Goal: Task Accomplishment & Management: Manage account settings

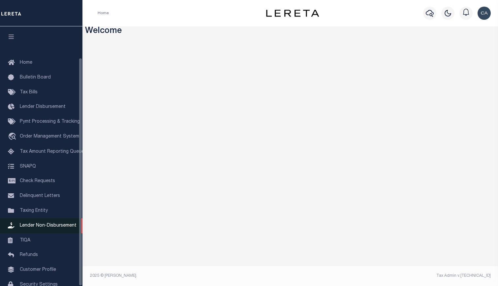
scroll to position [35, 0]
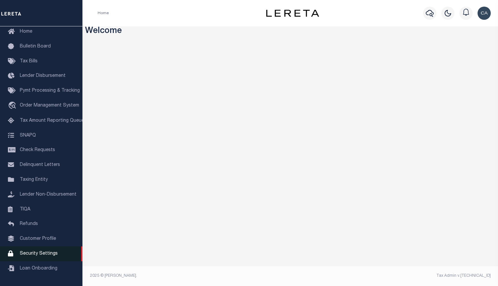
click at [58, 252] on link "Security Settings" at bounding box center [41, 253] width 82 height 15
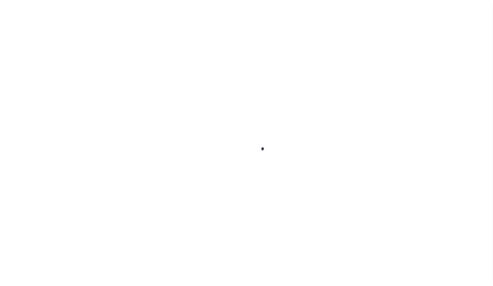
select select "100"
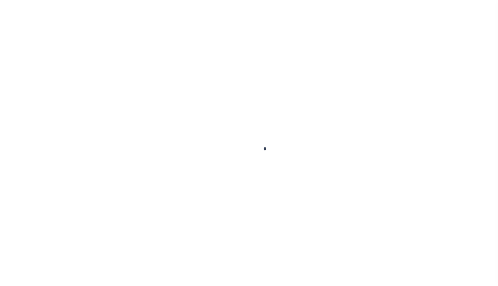
select select "100"
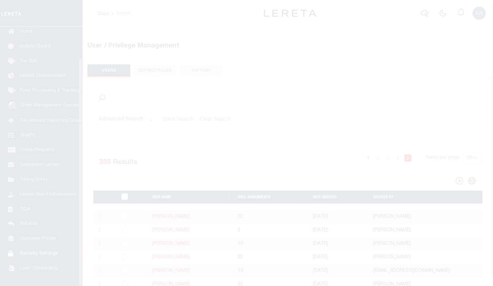
scroll to position [35, 0]
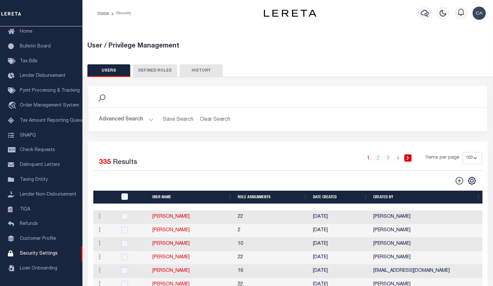
click at [128, 115] on button "Advanced Search" at bounding box center [126, 119] width 55 height 13
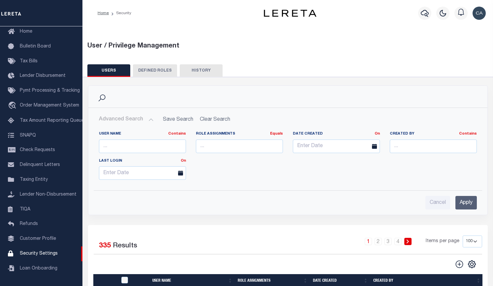
click at [156, 154] on div "User Name Contains Contains Is" at bounding box center [142, 144] width 97 height 27
click at [154, 147] on input "text" at bounding box center [142, 146] width 87 height 14
type input "edgar"
click at [467, 197] on input "Apply" at bounding box center [465, 203] width 21 height 14
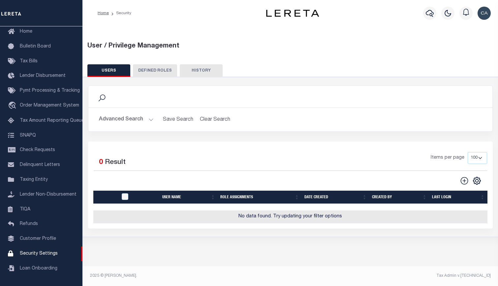
click at [156, 120] on h2 "Advanced Search Save Search Clear Search UsersGridWrapper_dynamictable_____Defa…" at bounding box center [290, 119] width 393 height 13
click at [143, 120] on button "Advanced Search" at bounding box center [126, 119] width 55 height 13
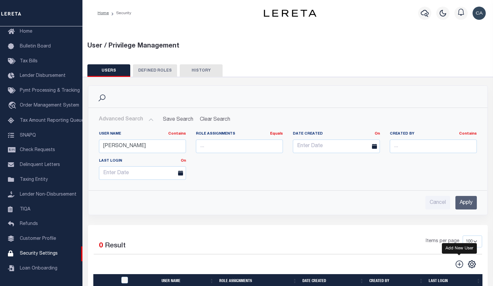
click at [455, 265] on icon "" at bounding box center [459, 264] width 9 height 9
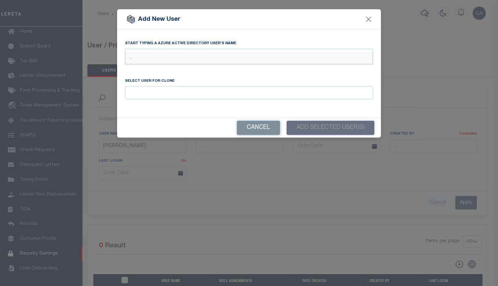
click at [192, 54] on input "text" at bounding box center [249, 58] width 248 height 13
paste input "Edgar.Gutierrez@accumatch.com"
click at [149, 53] on input "Edgar.Gutierrez@accumatch.com" at bounding box center [249, 58] width 248 height 13
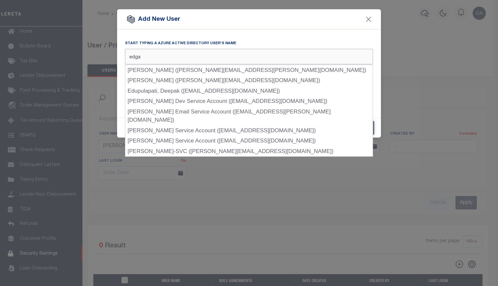
type input "edgar"
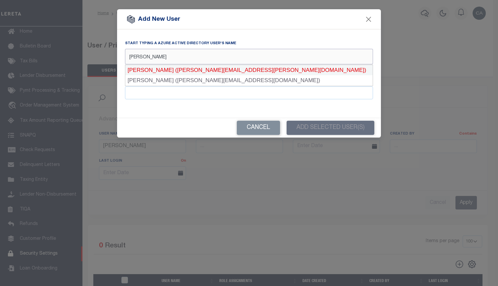
click at [267, 69] on div "Edgar Gutierrez (Edgar.Gutierrez@accumatch.com)" at bounding box center [248, 70] width 247 height 11
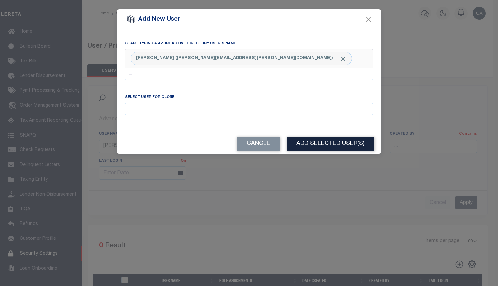
click at [187, 102] on div "Select User for clone" at bounding box center [249, 105] width 248 height 22
click at [191, 105] on input "Email" at bounding box center [249, 109] width 248 height 13
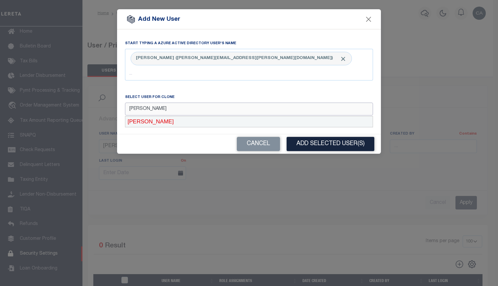
click at [187, 125] on div "Carlos Contreres" at bounding box center [248, 121] width 247 height 11
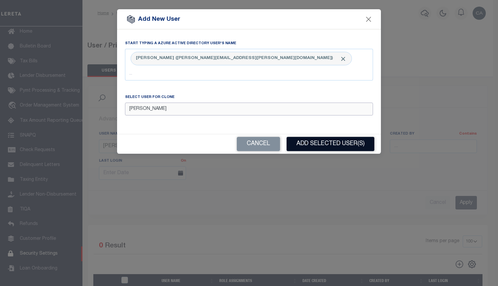
type input "Carlos Contreres"
click at [330, 148] on button "Add Selected User(s)" at bounding box center [331, 144] width 88 height 14
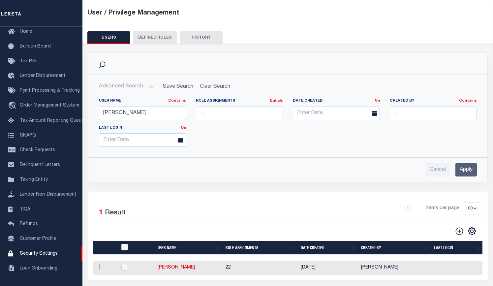
scroll to position [61, 0]
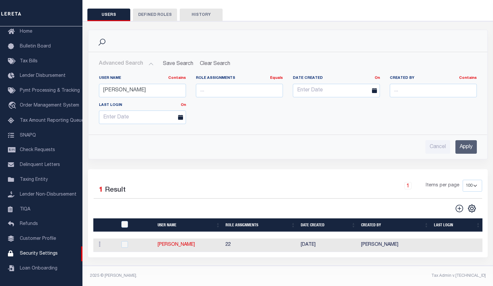
click at [203, 277] on div "2025 © [PERSON_NAME]." at bounding box center [186, 276] width 203 height 6
click at [183, 244] on td "Edgar Gutierrez" at bounding box center [188, 245] width 68 height 14
checkbox input "true"
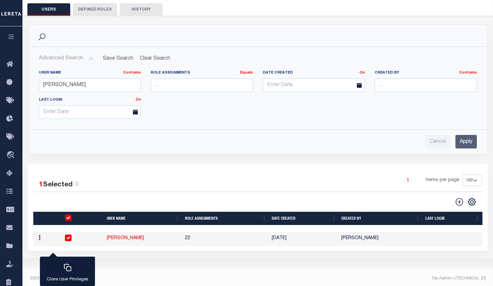
scroll to position [0, 0]
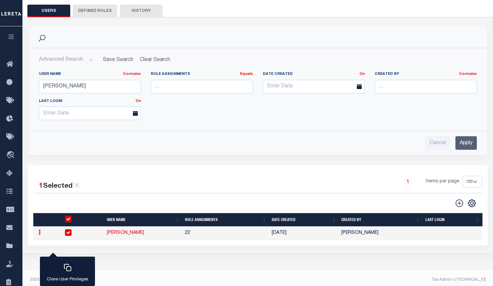
click at [138, 242] on div "1 Selected 1 Result 1 Items per page 50 100 150 200" at bounding box center [258, 205] width 460 height 80
click at [133, 235] on link "Edgar Gutierrez" at bounding box center [125, 232] width 37 height 5
type input "Edgar"
type input "Gutierrez"
type input "Edgar.Gutierrez@accumatch.com"
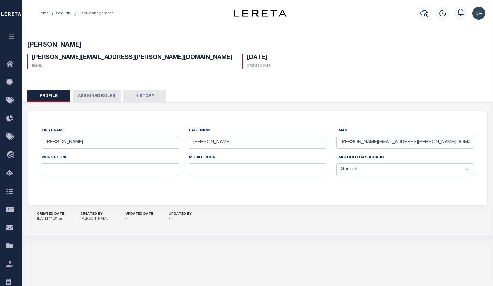
click at [103, 98] on button "Assigned Roles" at bounding box center [97, 96] width 48 height 13
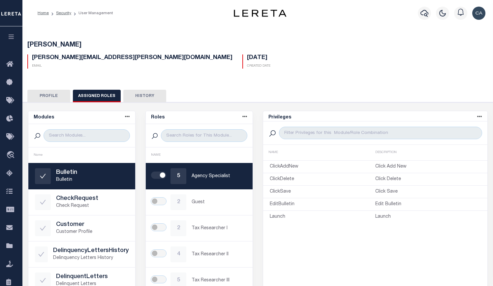
scroll to position [99, 0]
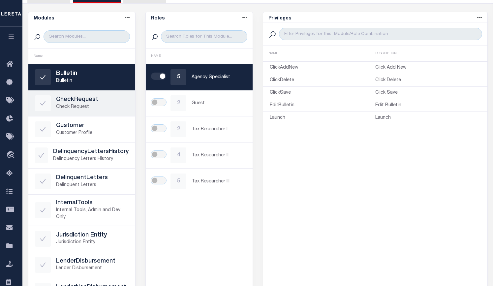
click at [90, 114] on link "CheckRequest Check Request" at bounding box center [81, 103] width 107 height 26
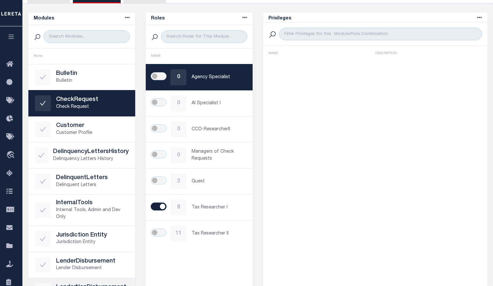
scroll to position [165, 0]
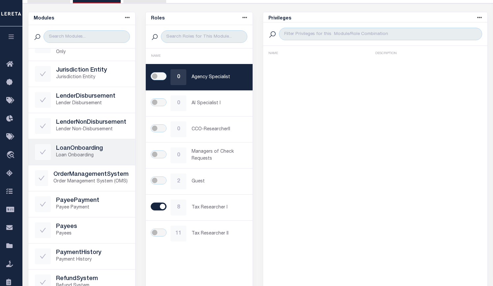
click at [95, 164] on link "LoanOnboarding Loan Onboarding" at bounding box center [81, 152] width 107 height 26
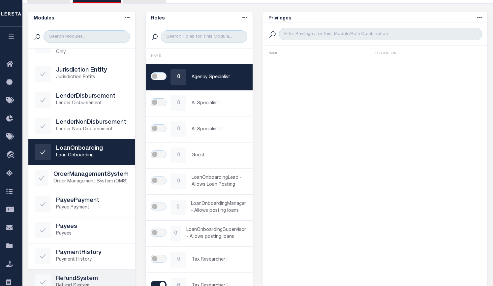
scroll to position [330, 0]
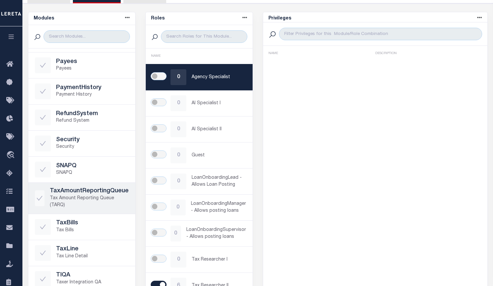
click at [101, 192] on h5 "TaxAmountReportingQueue" at bounding box center [89, 191] width 79 height 7
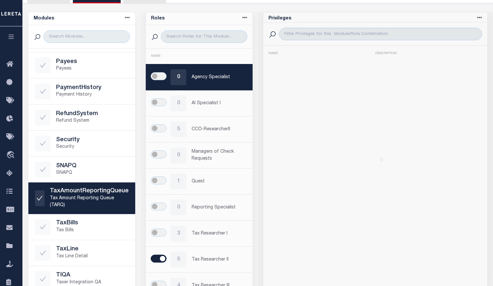
scroll to position [342, 0]
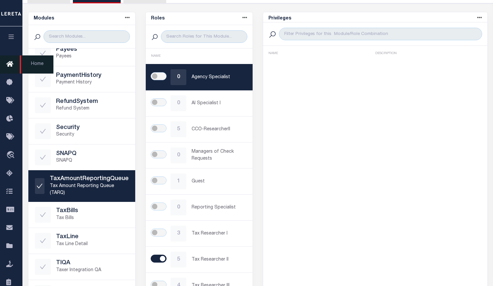
click at [13, 65] on icon at bounding box center [11, 64] width 11 height 8
